Goal: Transaction & Acquisition: Purchase product/service

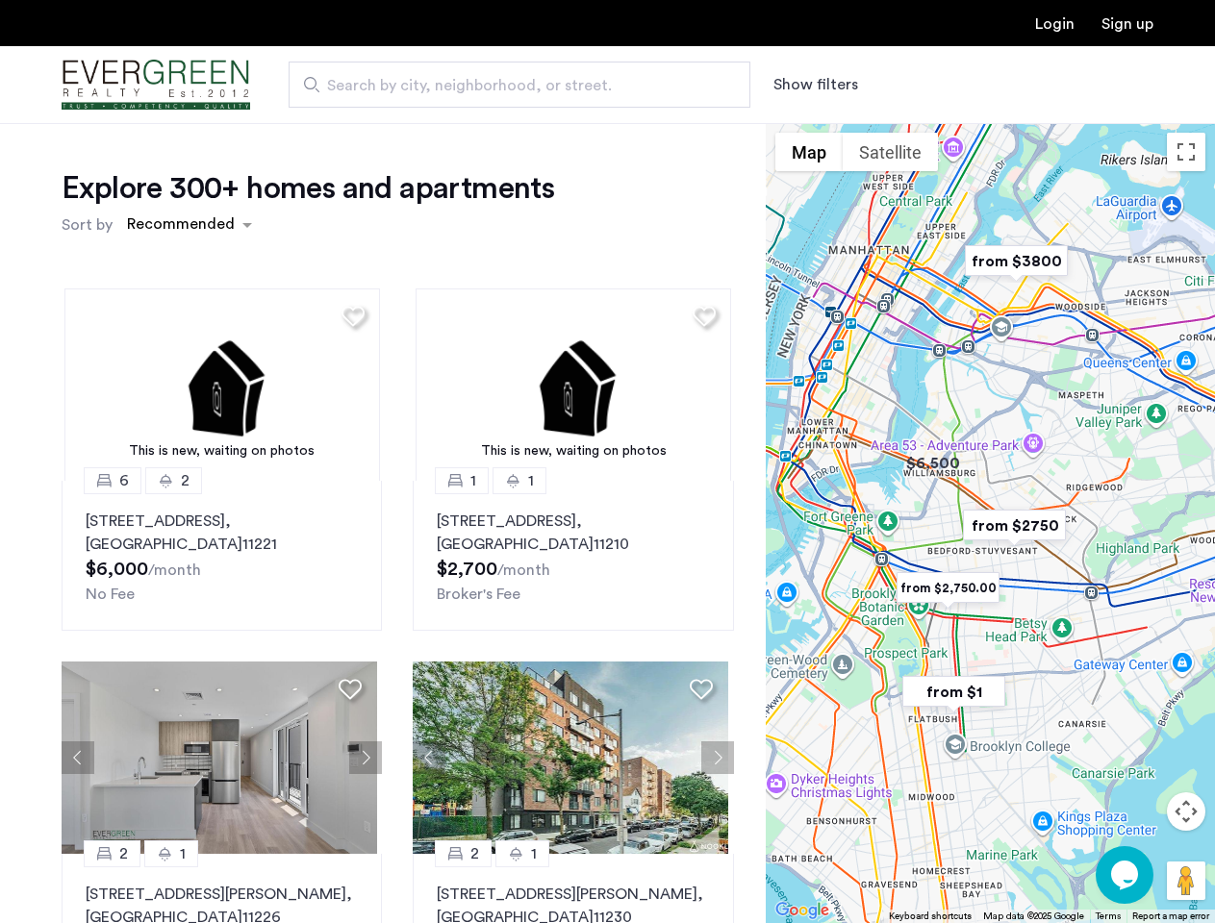
click at [814, 85] on button "Show filters" at bounding box center [815, 84] width 85 height 23
click at [189, 225] on div "Explore 300+ homes and apartments Sort by Recommended This is new, waiting on p…" at bounding box center [607, 585] width 1215 height 925
click at [350, 208] on h1 "Explore 300+ homes and apartments" at bounding box center [308, 188] width 492 height 38
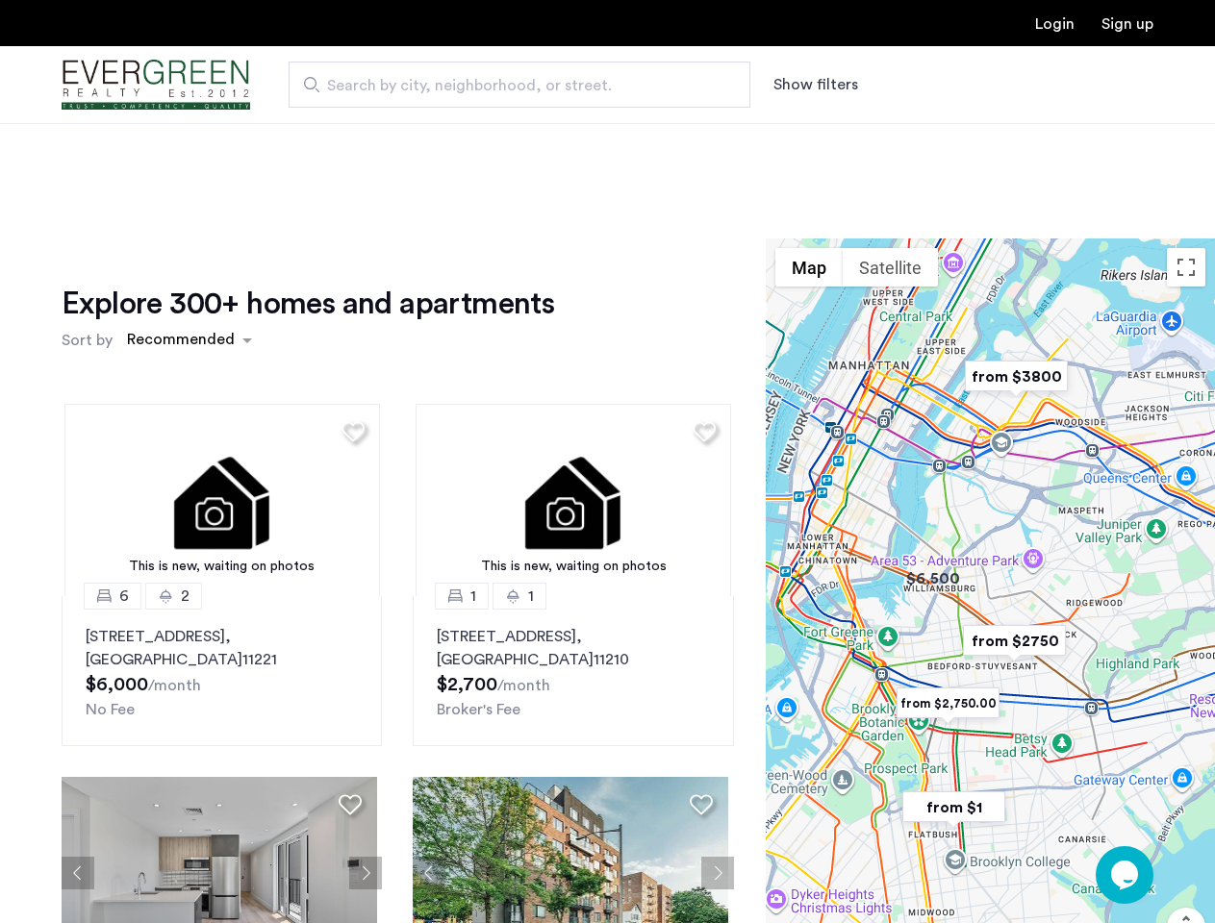
click at [219, 385] on div "Explore 300+ homes and apartments Sort by Recommended This is new, waiting on p…" at bounding box center [398, 663] width 672 height 756
click at [219, 556] on img at bounding box center [221, 500] width 315 height 192
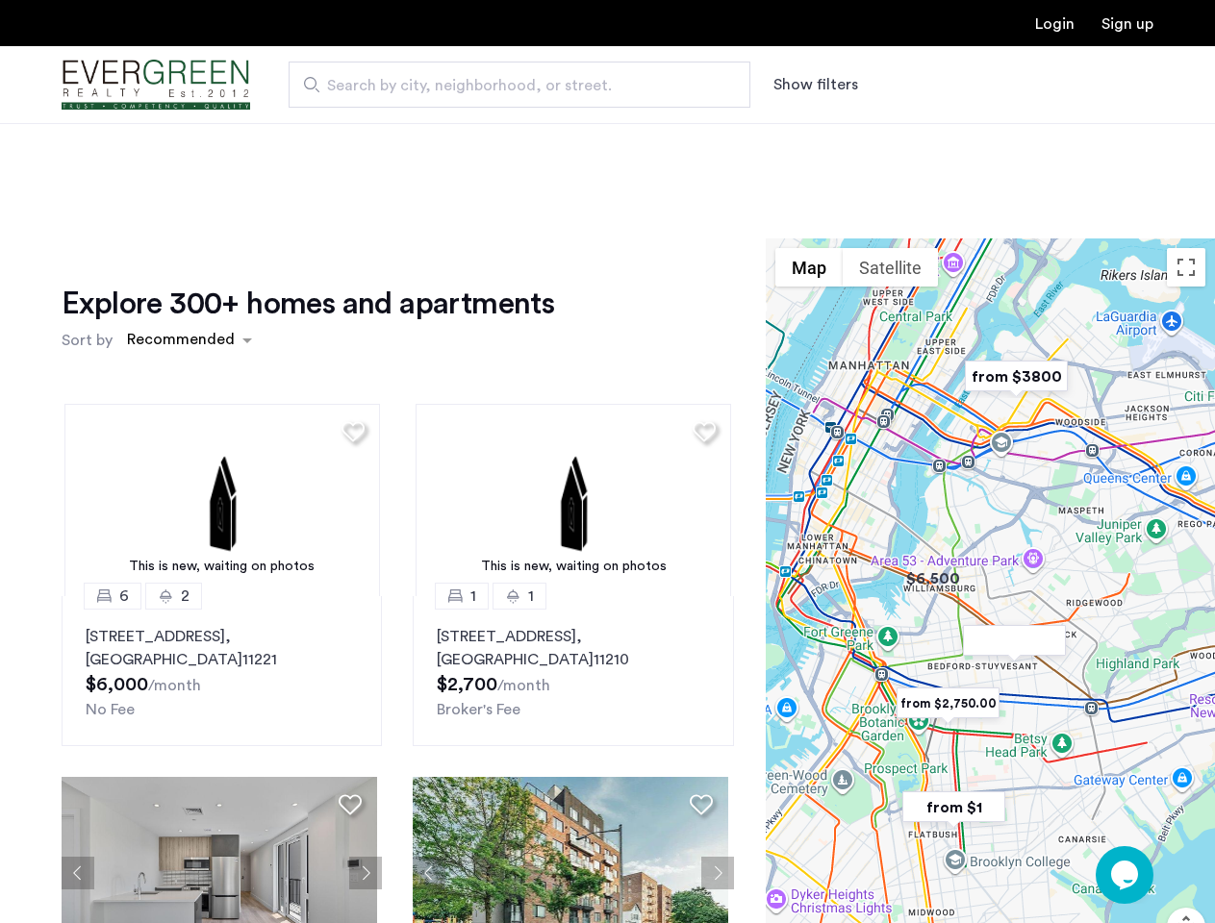
click at [696, 315] on div "Explore 300+ homes and apartments Sort by Recommended" at bounding box center [398, 321] width 672 height 73
click at [566, 385] on div "Explore 300+ homes and apartments Sort by Recommended This is new, waiting on p…" at bounding box center [398, 663] width 672 height 756
click at [566, 556] on img at bounding box center [573, 500] width 315 height 192
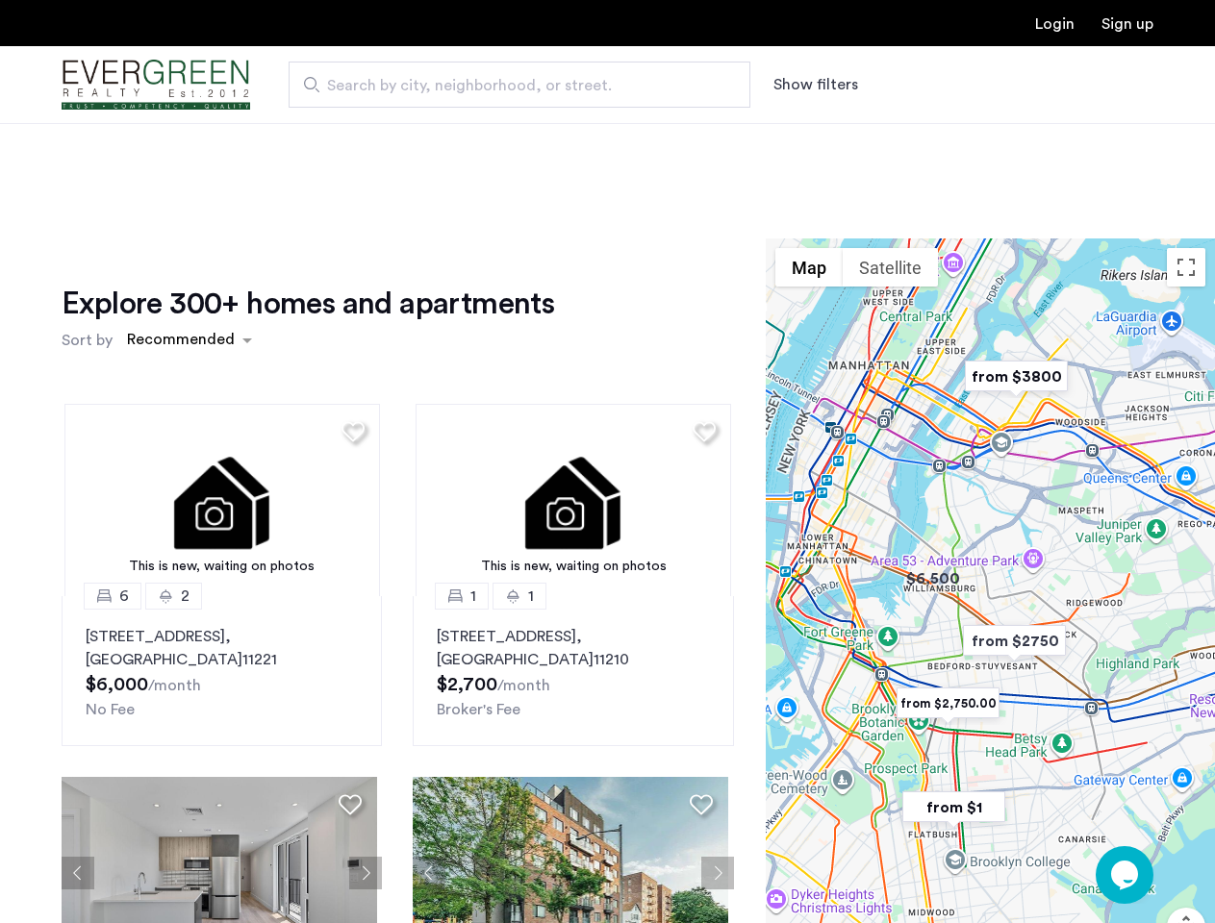
click at [78, 758] on div "This is new, waiting on photos 6 2 [STREET_ADDRESS] $6,000 /month No Fee This i…" at bounding box center [397, 715] width 703 height 652
click at [350, 689] on div "[STREET_ADDRESS] $6,000 /month No Fee" at bounding box center [222, 673] width 272 height 96
